Goal: Navigation & Orientation: Find specific page/section

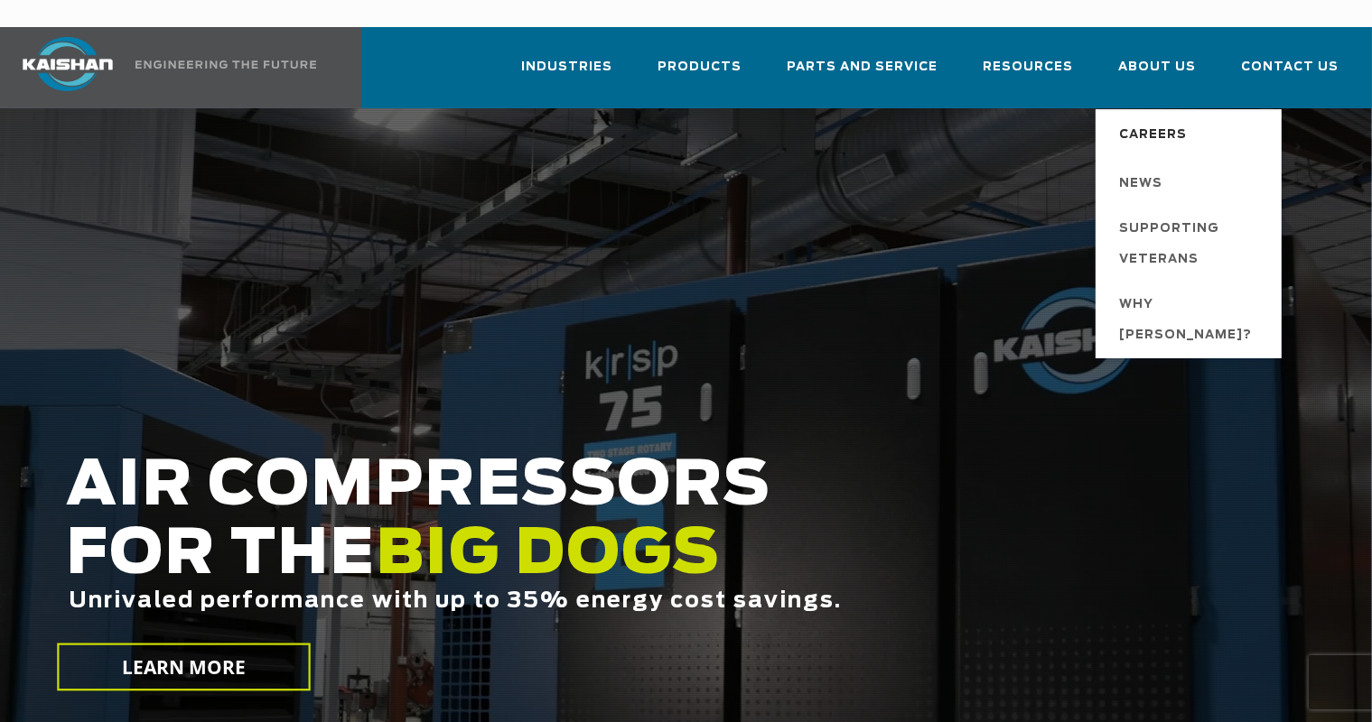
click at [1151, 120] on span "Careers" at bounding box center [1153, 135] width 68 height 31
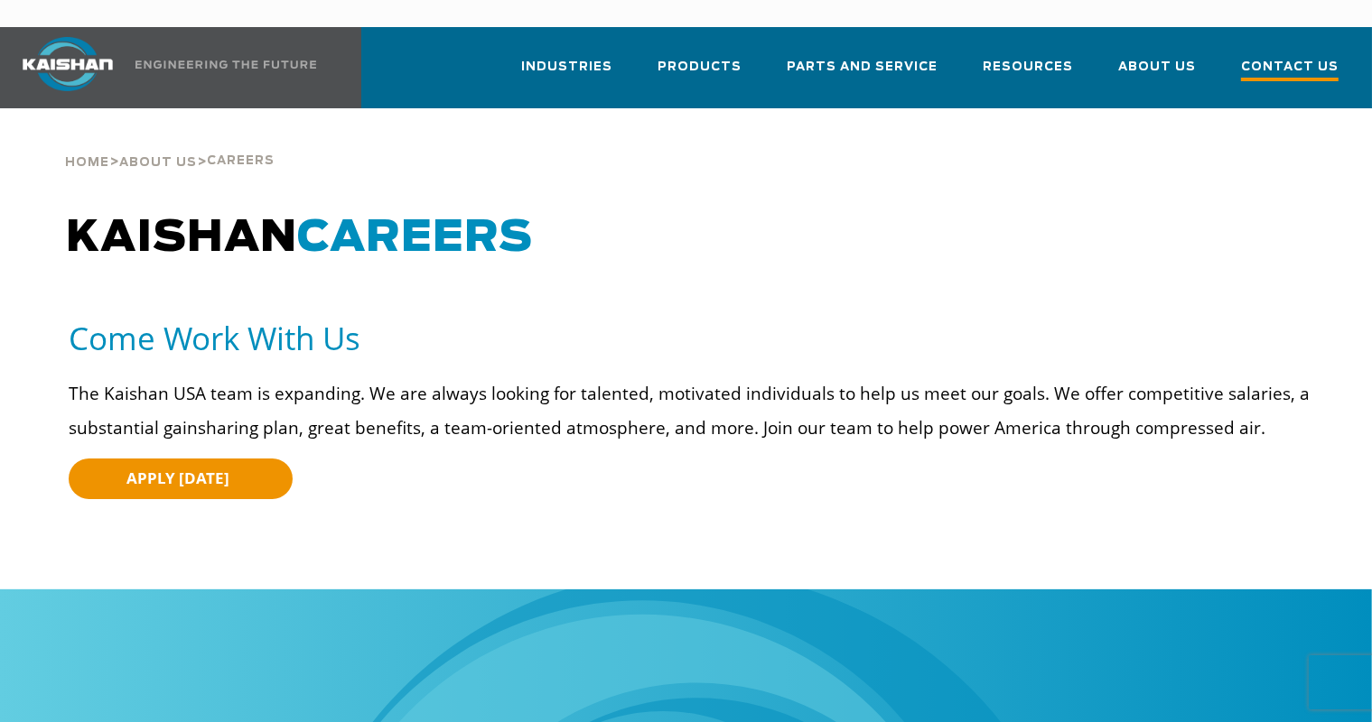
click at [1277, 57] on span "Contact Us" at bounding box center [1290, 69] width 98 height 24
